Goal: Transaction & Acquisition: Purchase product/service

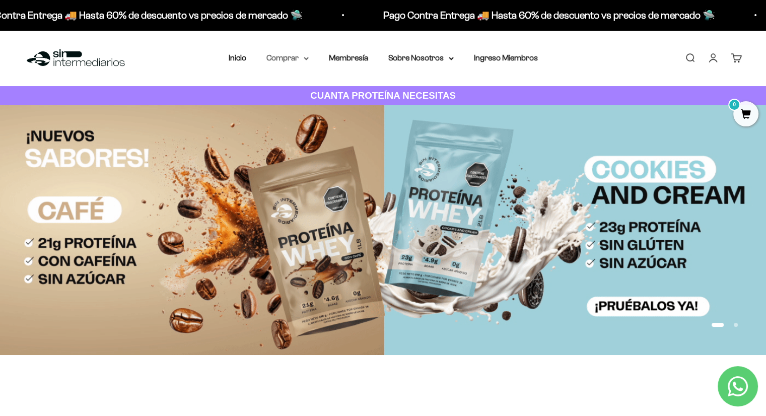
click at [302, 59] on summary "Comprar" at bounding box center [288, 57] width 42 height 13
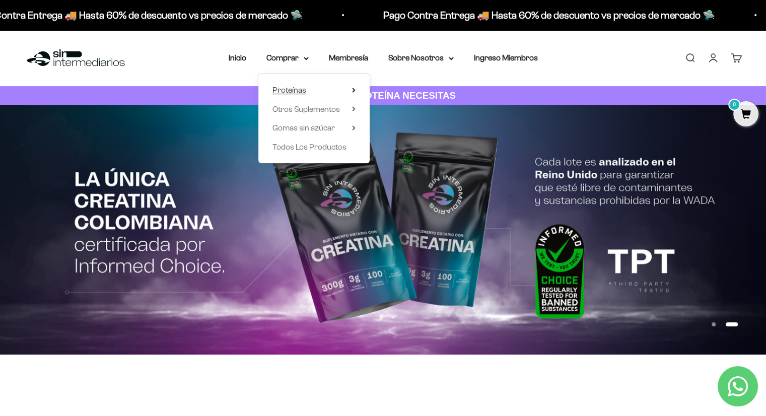
click at [353, 87] on summary "Proteínas" at bounding box center [314, 90] width 83 height 13
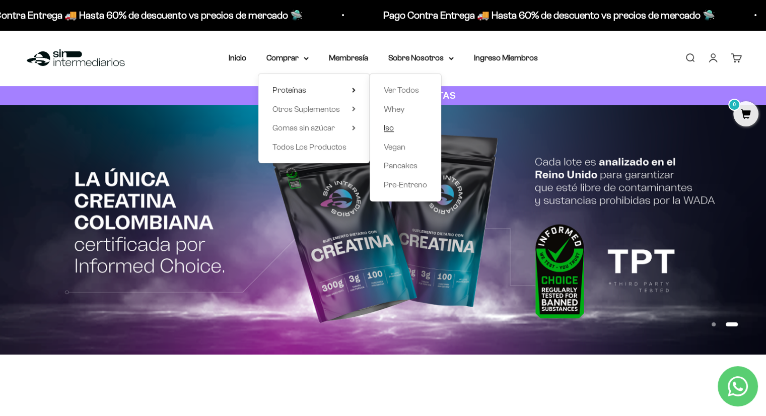
click at [389, 128] on span "Iso" at bounding box center [389, 127] width 10 height 9
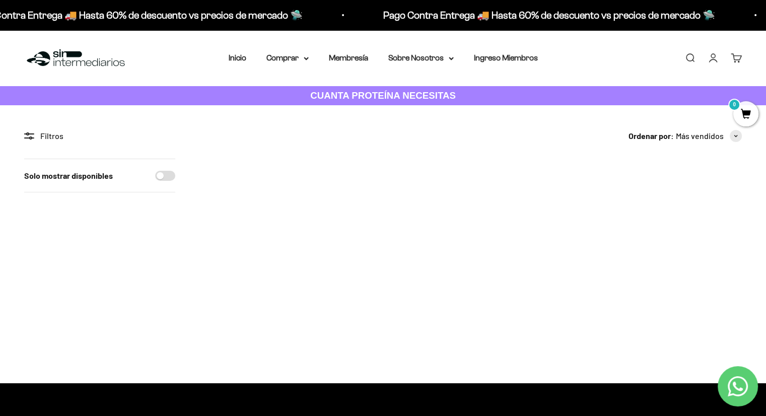
click at [251, 190] on img at bounding box center [249, 208] width 99 height 99
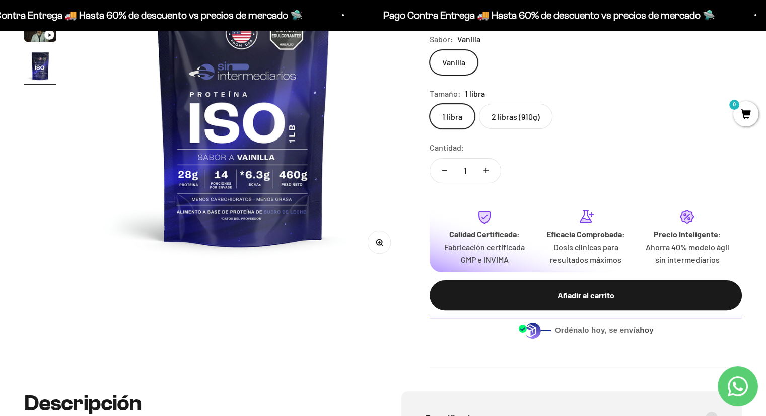
scroll to position [181, 0]
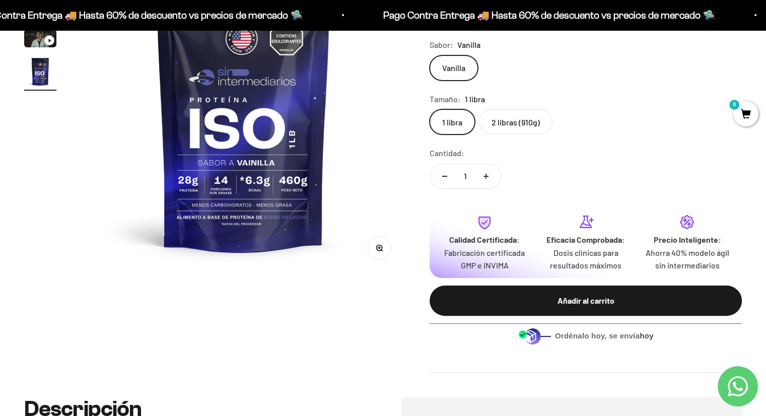
click at [515, 124] on label "2 libras (910g)" at bounding box center [516, 121] width 74 height 25
click at [430, 109] on input "2 libras (910g)" at bounding box center [429, 109] width 1 height 1
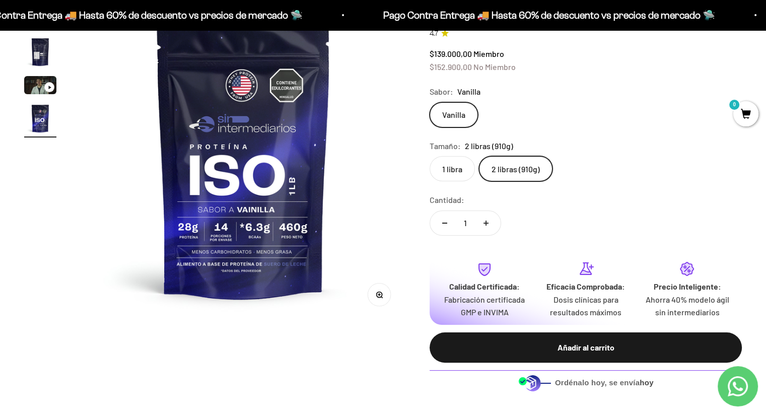
scroll to position [135, 0]
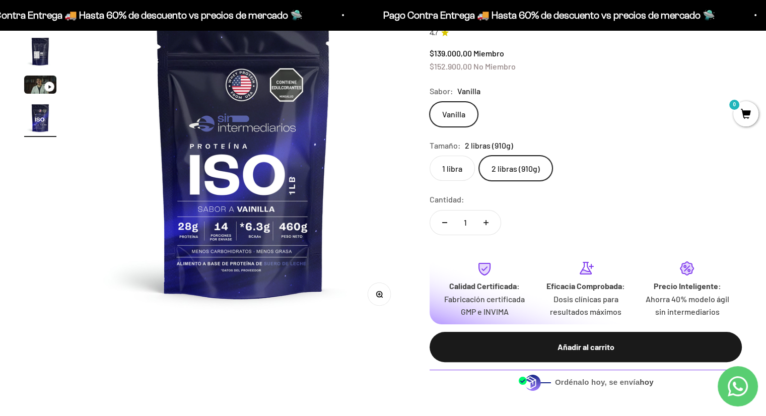
click at [463, 160] on label "1 libra" at bounding box center [452, 168] width 45 height 25
click at [430, 156] on input "1 libra" at bounding box center [429, 155] width 1 height 1
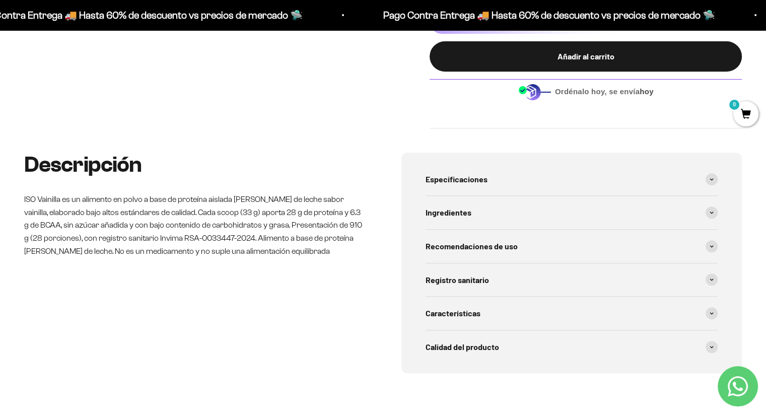
scroll to position [431, 0]
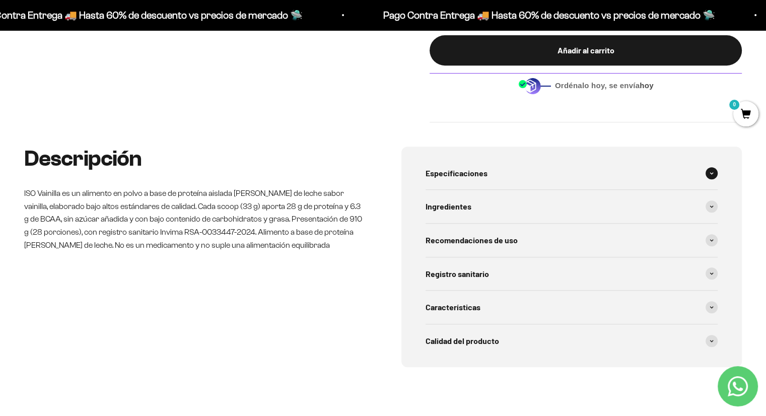
click at [453, 170] on span "Especificaciones" at bounding box center [457, 173] width 62 height 13
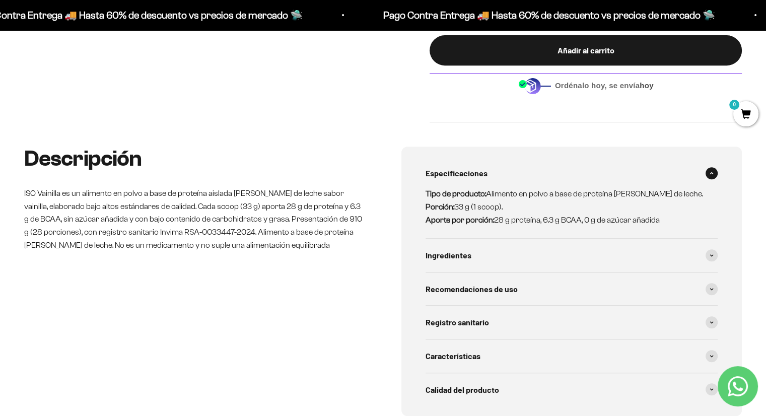
click at [453, 170] on span "Especificaciones" at bounding box center [457, 173] width 62 height 13
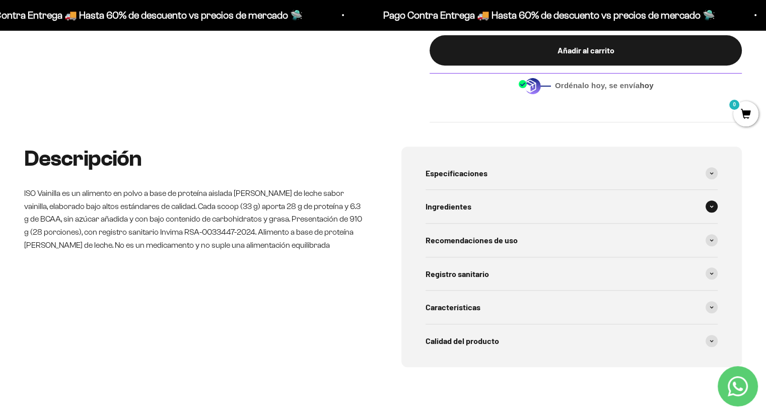
click at [443, 210] on span "Ingredientes" at bounding box center [449, 206] width 46 height 13
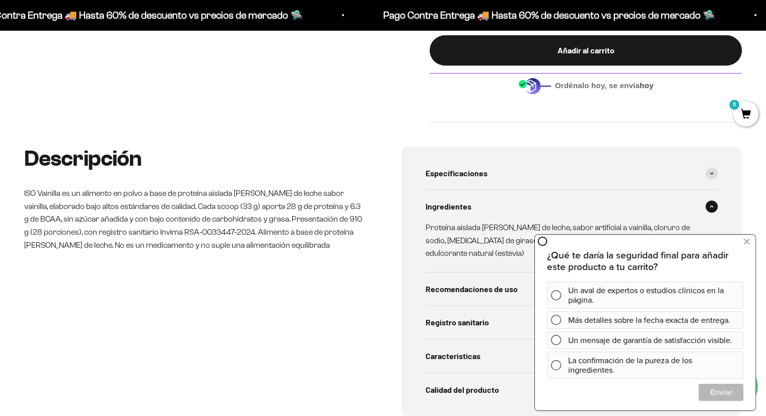
click at [766, 175] on div "Descripción ISO Vainilla es un alimento en polvo a base de proteína aislada de …" at bounding box center [383, 306] width 766 height 318
click at [744, 239] on icon at bounding box center [747, 241] width 6 height 13
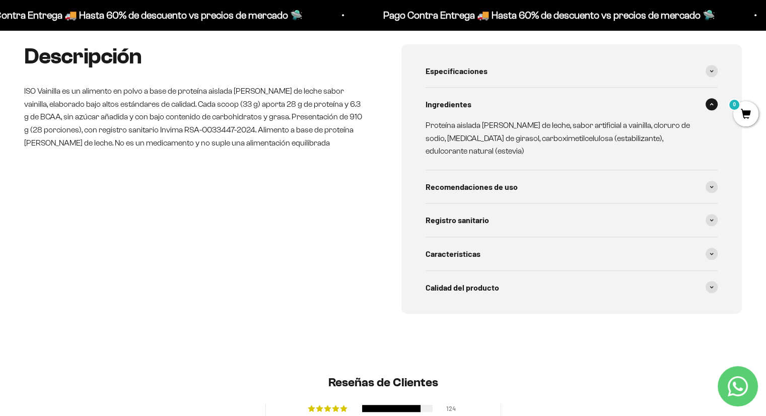
scroll to position [540, 0]
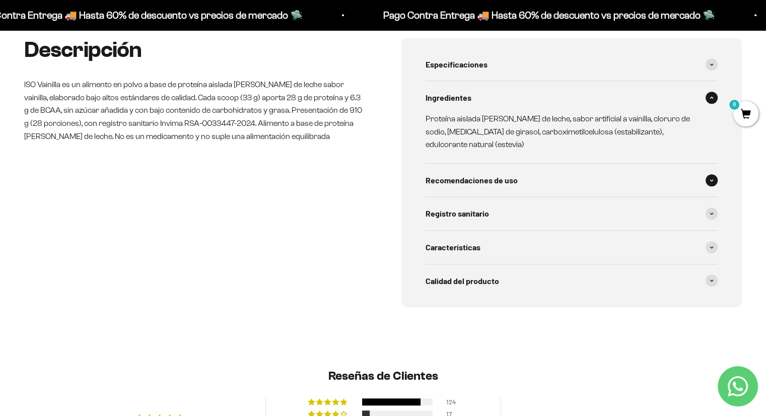
click at [445, 174] on span "Recomendaciones de uso" at bounding box center [472, 180] width 92 height 13
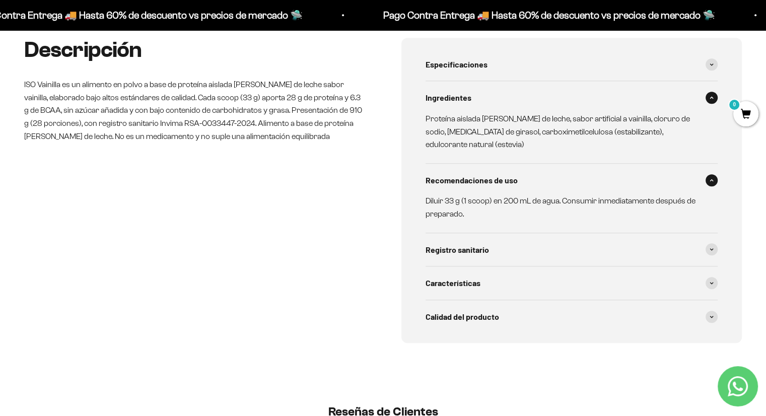
click at [449, 174] on span "Recomendaciones de uso" at bounding box center [472, 180] width 92 height 13
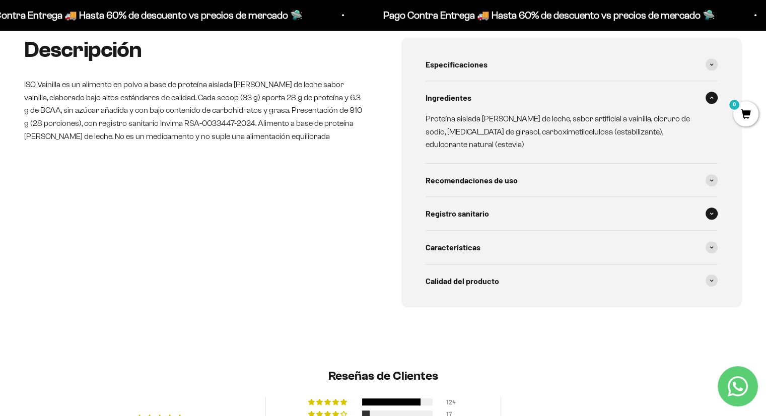
click at [450, 207] on span "Registro sanitario" at bounding box center [457, 213] width 63 height 13
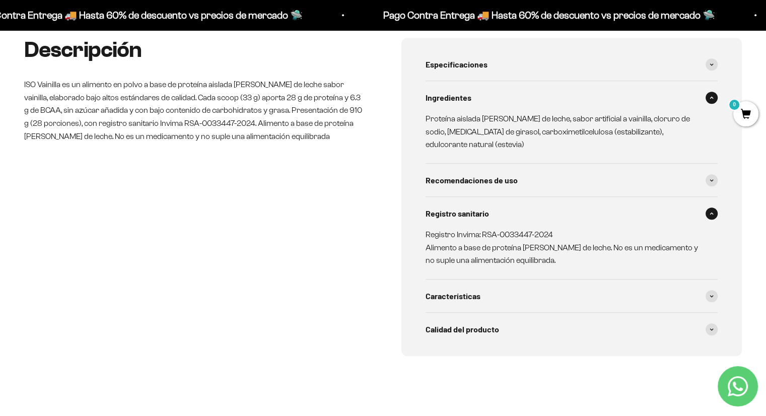
click at [450, 207] on span "Registro sanitario" at bounding box center [457, 213] width 63 height 13
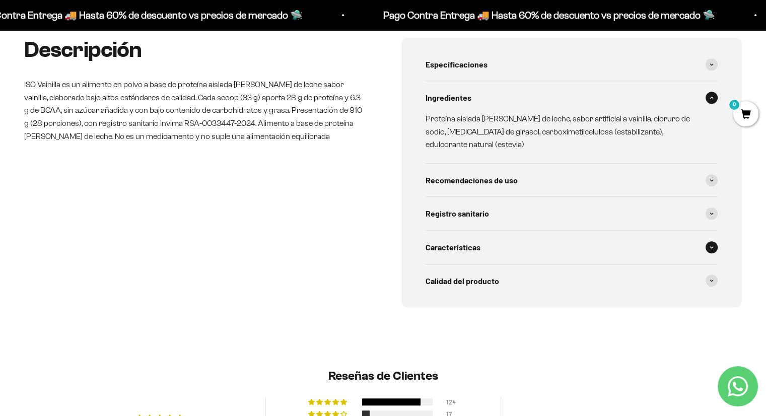
click at [458, 241] on span "Características" at bounding box center [453, 247] width 55 height 13
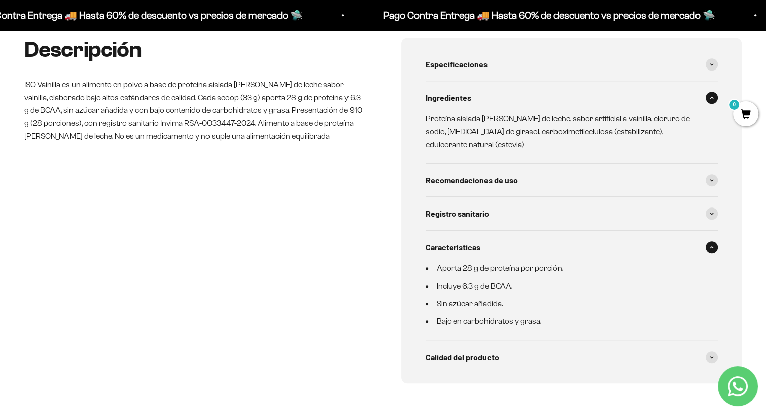
click at [458, 241] on span "Características" at bounding box center [453, 247] width 55 height 13
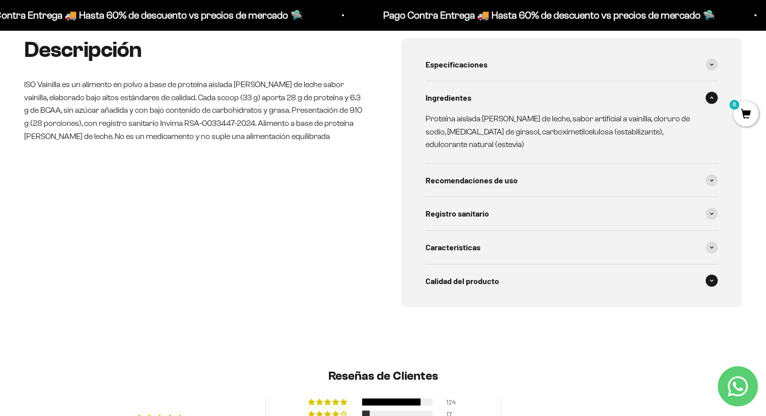
click at [458, 275] on span "Calidad del producto" at bounding box center [463, 281] width 74 height 13
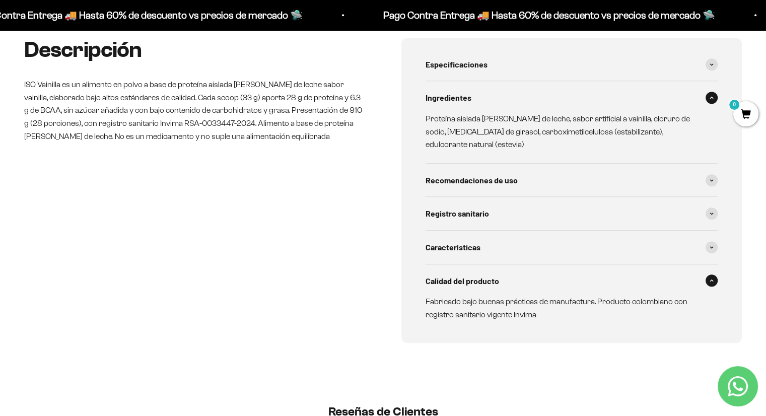
click at [458, 275] on span "Calidad del producto" at bounding box center [463, 281] width 74 height 13
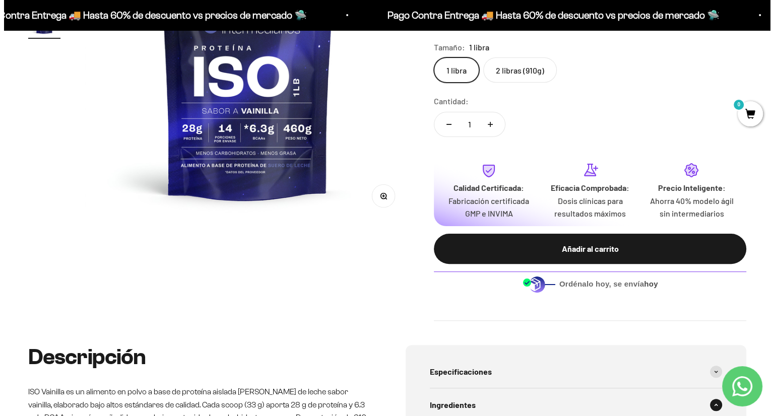
scroll to position [232, 0]
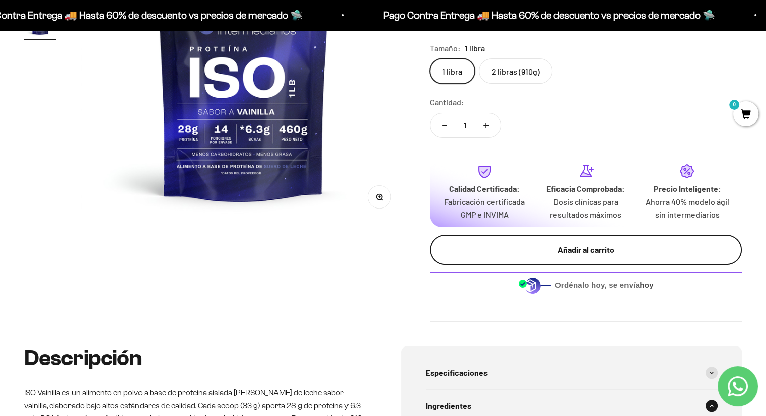
click at [536, 247] on div "Añadir al carrito" at bounding box center [586, 249] width 272 height 13
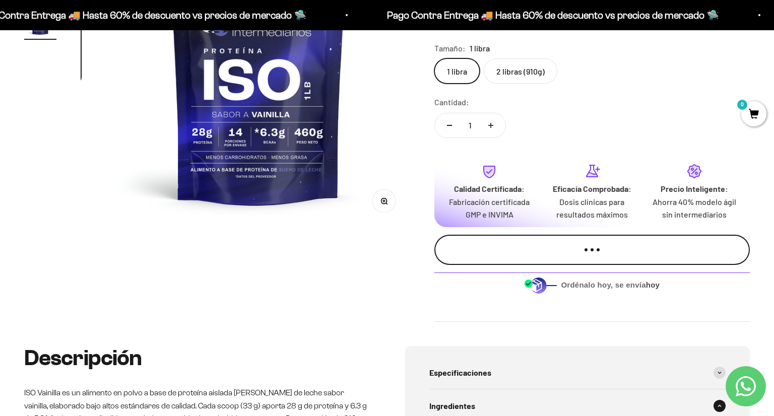
scroll to position [0, 1024]
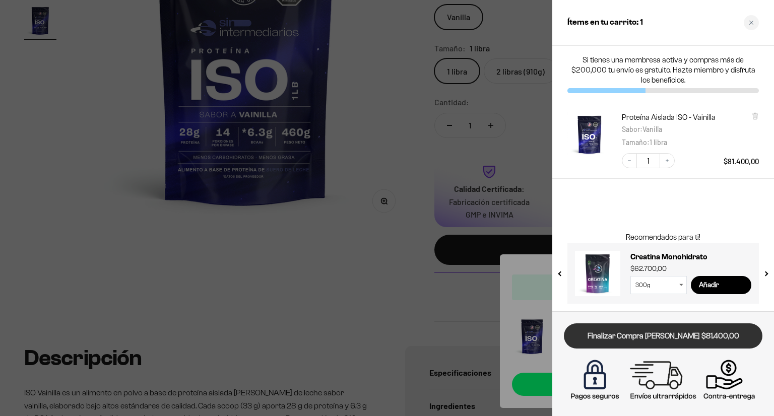
click at [577, 343] on link "Finalizar Compra Segura $81.400,00" at bounding box center [663, 336] width 199 height 26
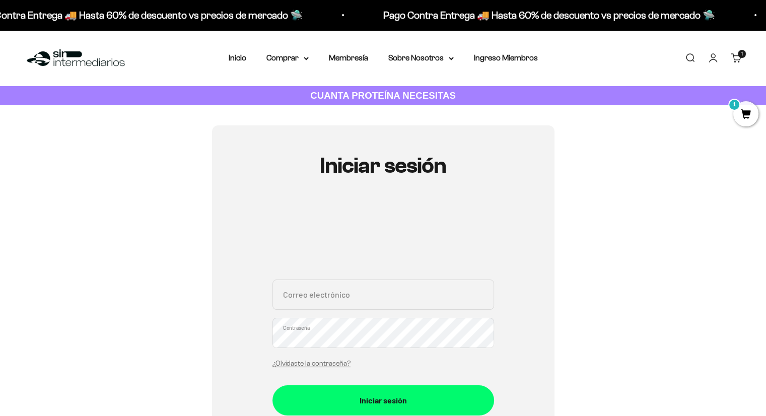
click at [393, 295] on input "Correo electrónico" at bounding box center [384, 295] width 222 height 30
type input "ireneisaza99@hotmail.com"
click at [273, 385] on button "Iniciar sesión" at bounding box center [384, 400] width 222 height 30
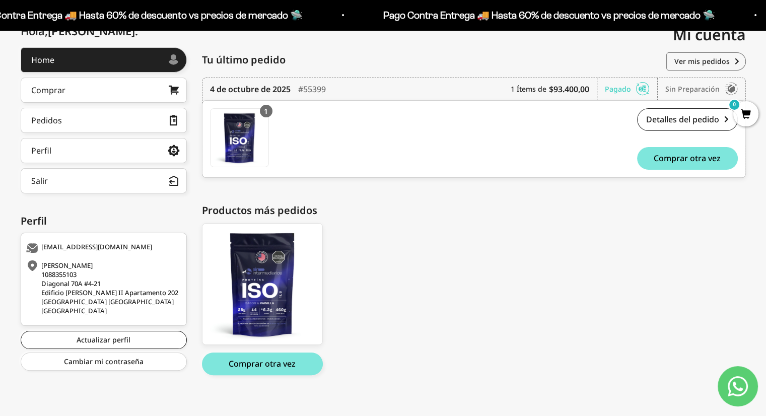
scroll to position [126, 0]
click at [359, 167] on div "1 Proteína Aislada ISO - Vainilla - Vanilla / 1 libra Proteína Aislada ISO - Va…" at bounding box center [343, 140] width 266 height 64
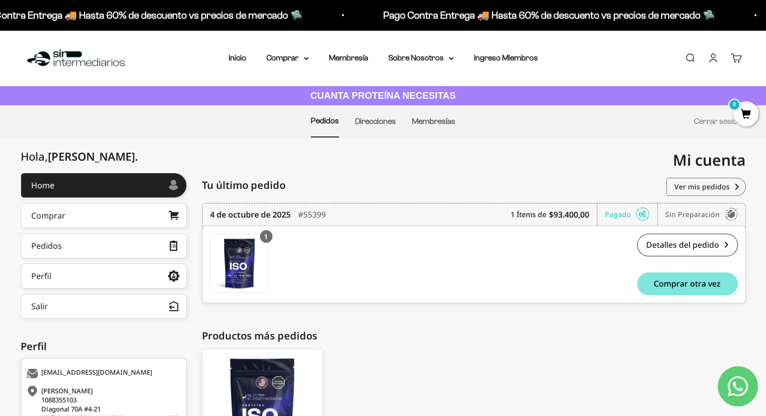
click at [715, 59] on link "Cuenta" at bounding box center [713, 57] width 11 height 11
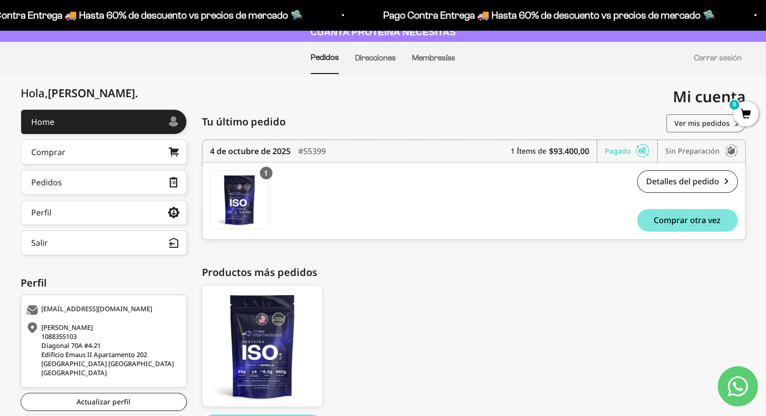
scroll to position [64, 0]
click at [171, 234] on button "Salir" at bounding box center [104, 242] width 166 height 25
